Goal: Task Accomplishment & Management: Complete application form

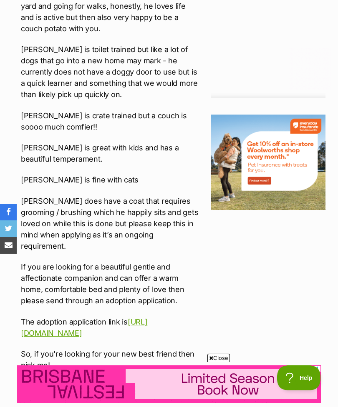
scroll to position [913, 0]
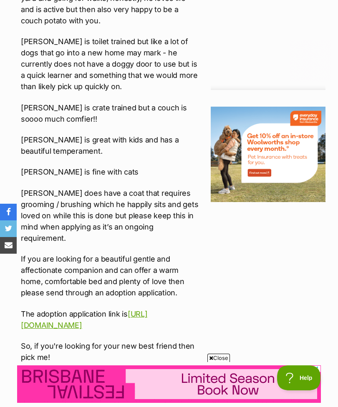
click at [118, 310] on link "https://goo.gl/forms/PqpkCcE89ikDR2Lw1" at bounding box center [84, 320] width 127 height 20
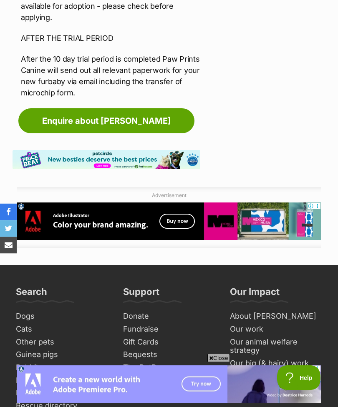
scroll to position [2479, 0]
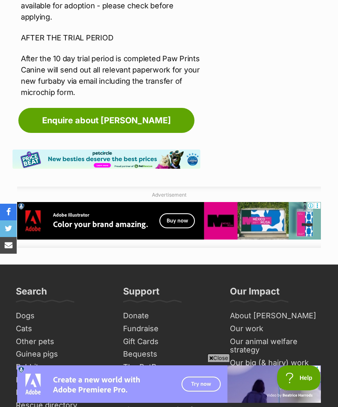
click at [120, 108] on link "Enquire about Toto" at bounding box center [106, 120] width 176 height 25
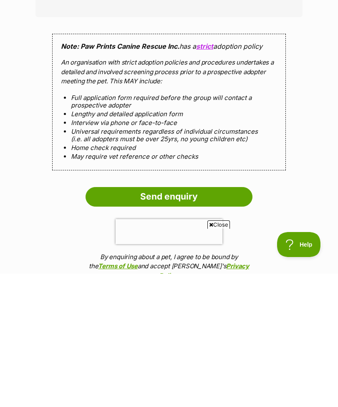
scroll to position [606, 0]
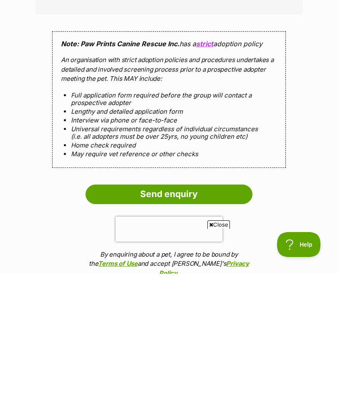
click at [168, 318] on input "Send enquiry" at bounding box center [168, 327] width 167 height 19
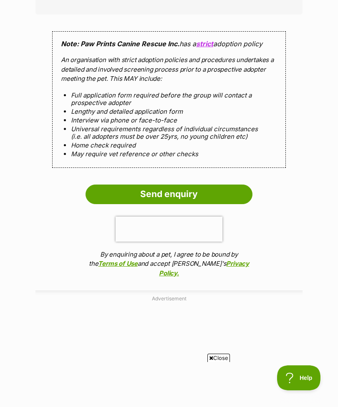
scroll to position [0, 0]
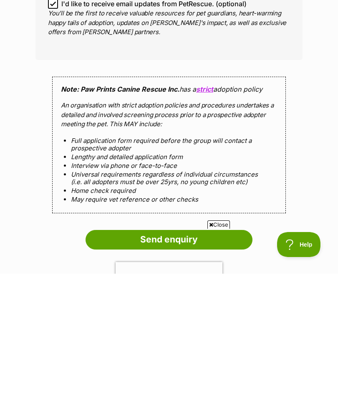
click at [163, 363] on input "Send enquiry" at bounding box center [168, 372] width 167 height 19
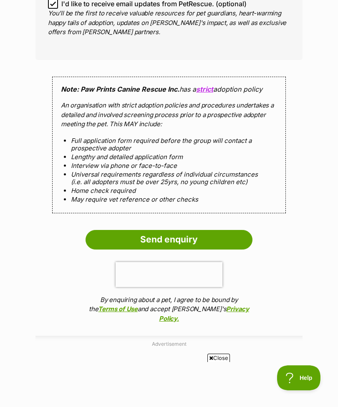
scroll to position [757, 0]
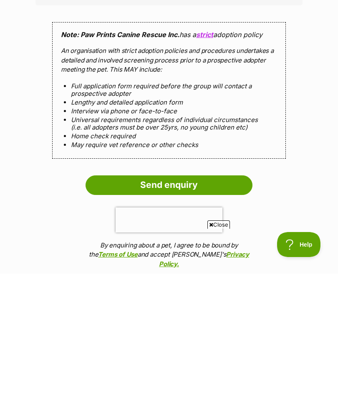
click at [169, 309] on input "Send enquiry" at bounding box center [168, 318] width 167 height 19
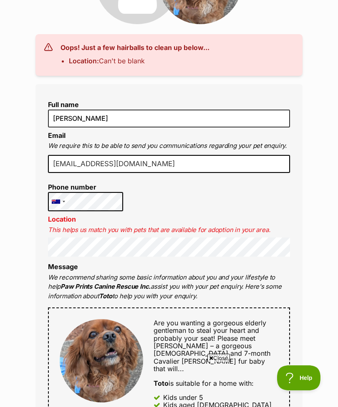
scroll to position [168, 0]
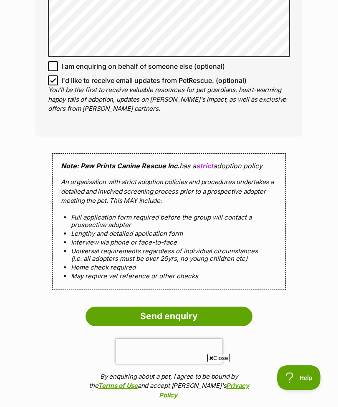
click at [167, 307] on input "Send enquiry" at bounding box center [168, 316] width 167 height 19
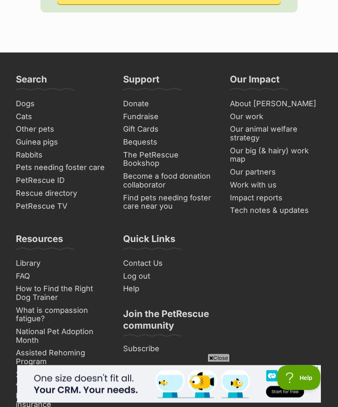
scroll to position [479, 0]
